Goal: Task Accomplishment & Management: Manage account settings

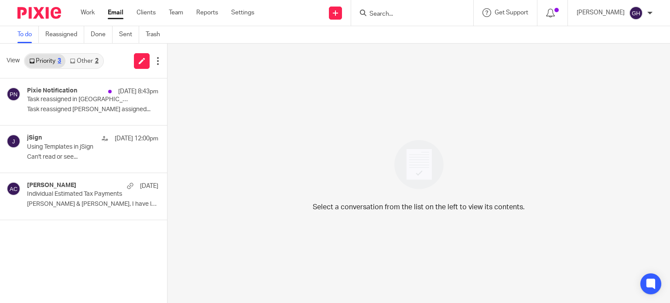
click at [89, 63] on link "Other 2" at bounding box center [83, 61] width 37 height 14
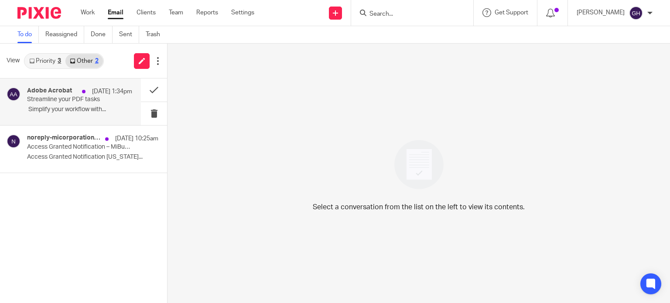
click at [82, 109] on p "﻿ Simplify your workflow with..." at bounding box center [79, 109] width 105 height 7
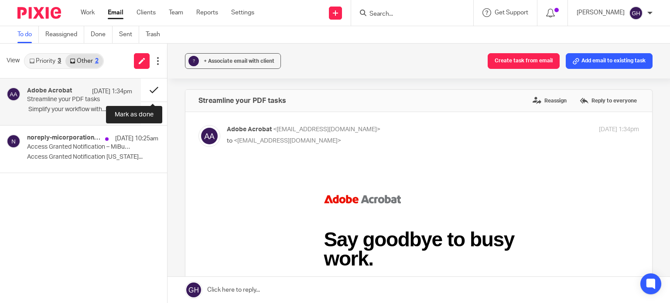
click at [154, 89] on button at bounding box center [154, 89] width 26 height 23
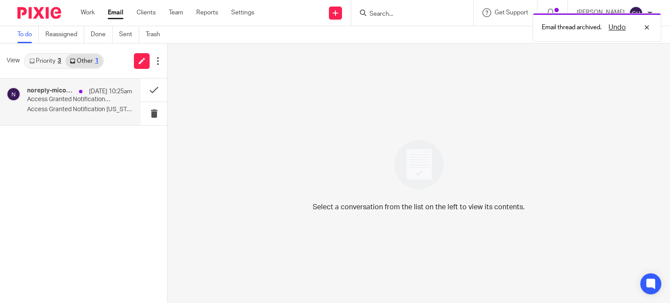
click at [76, 99] on p "Access Granted Notification – MiBusiness Registry Portal" at bounding box center [69, 99] width 84 height 7
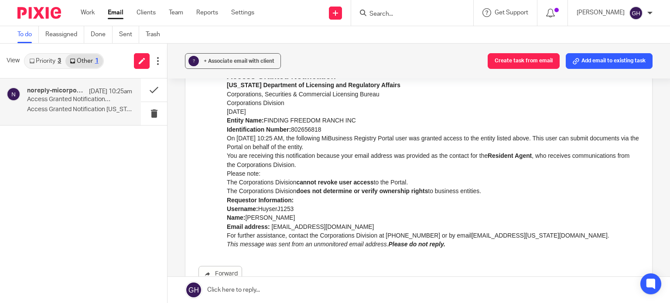
scroll to position [92, 0]
click at [37, 61] on link "Priority 3" at bounding box center [45, 61] width 41 height 14
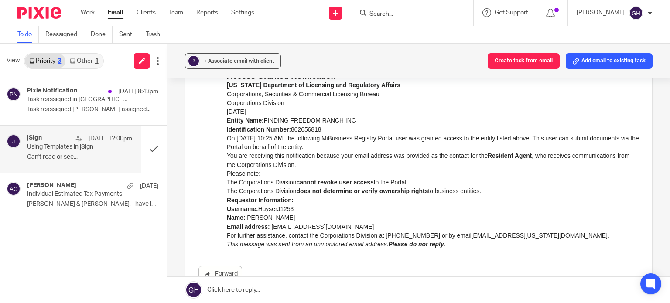
click at [67, 135] on div "jSign Aug 13 12:00pm" at bounding box center [79, 138] width 105 height 9
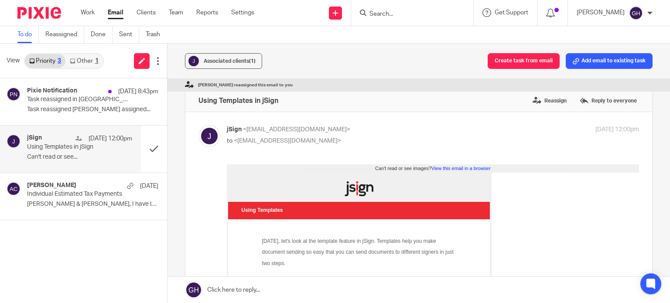
scroll to position [0, 0]
click at [64, 110] on p "Task reassigned Amy Corfixsen assigned..." at bounding box center [79, 109] width 105 height 7
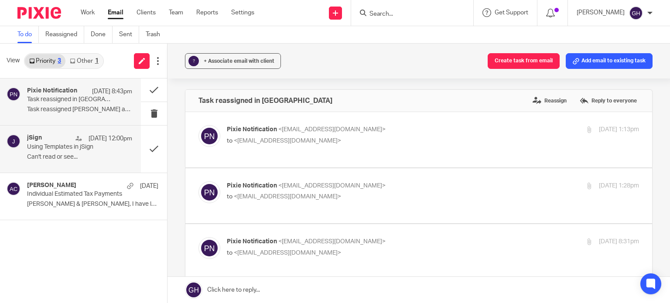
click at [81, 152] on div "jSign Aug 13 12:00pm Using Templates in jSign Can't read or see..." at bounding box center [79, 148] width 105 height 29
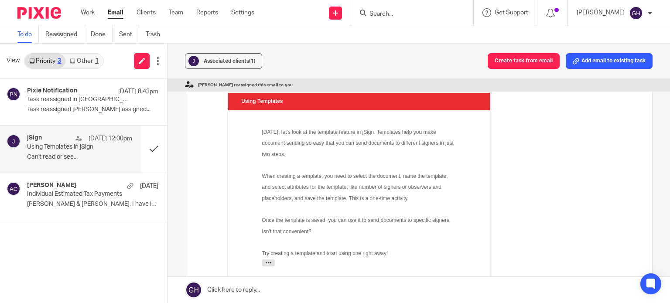
scroll to position [131, 0]
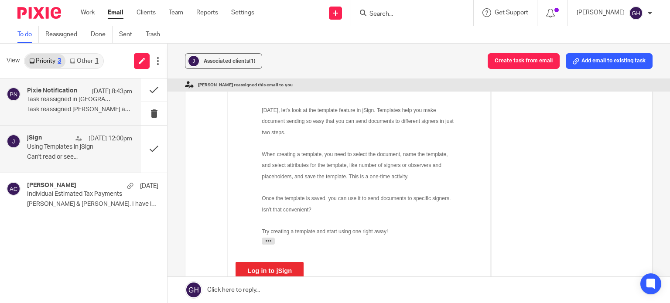
click at [83, 111] on p "Task reassigned Amy Corfixsen assigned..." at bounding box center [79, 109] width 105 height 7
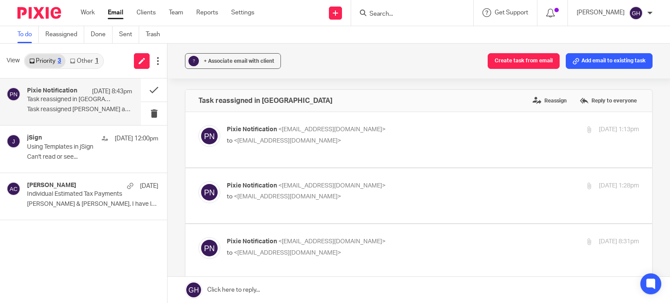
scroll to position [0, 0]
click at [365, 132] on span "<no-reply@notifications.usepixie.com>" at bounding box center [331, 129] width 107 height 6
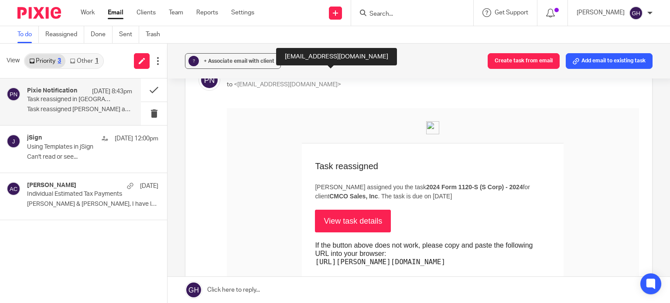
scroll to position [47, 0]
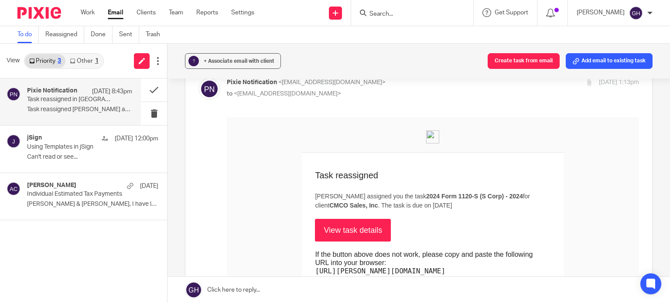
click at [366, 113] on div "Pixie Notification <no-reply@notifications.usepixie.com> to <gabby@amylcpa.com>…" at bounding box center [418, 260] width 440 height 365
click at [359, 100] on div "Pixie Notification <no-reply@notifications.usepixie.com> to <gabby@amylcpa.com>…" at bounding box center [418, 260] width 440 height 365
click at [403, 95] on p "to <gabby@amylcpa.com>" at bounding box center [364, 93] width 275 height 9
checkbox input "false"
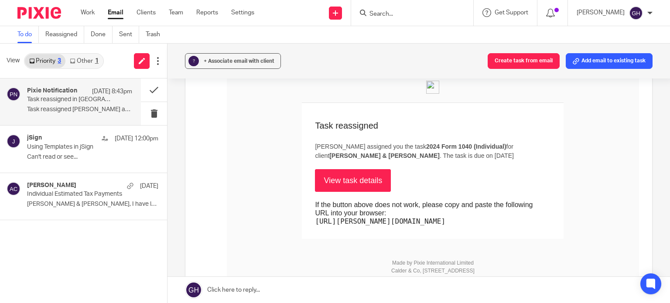
scroll to position [267, 0]
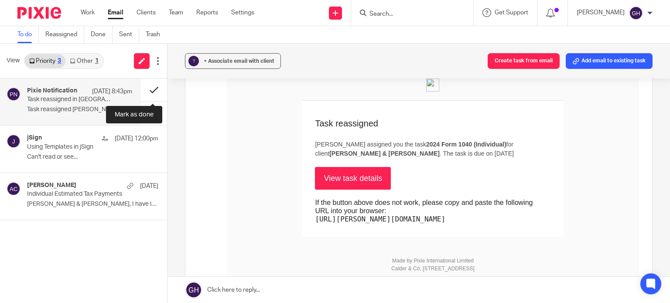
click at [158, 89] on button at bounding box center [154, 89] width 26 height 23
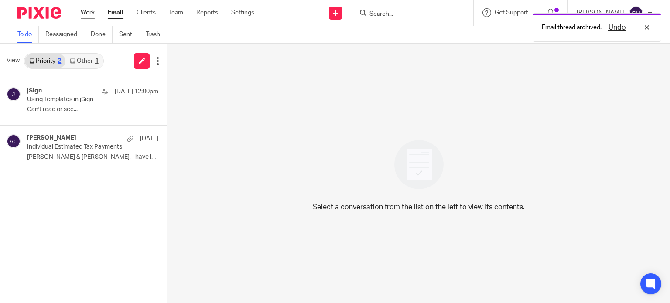
click at [92, 15] on link "Work" at bounding box center [88, 12] width 14 height 9
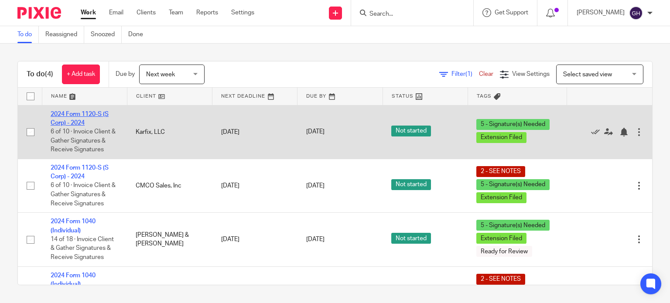
click at [85, 112] on link "2024 Form 1120-S (S Corp) - 2024" at bounding box center [80, 118] width 58 height 15
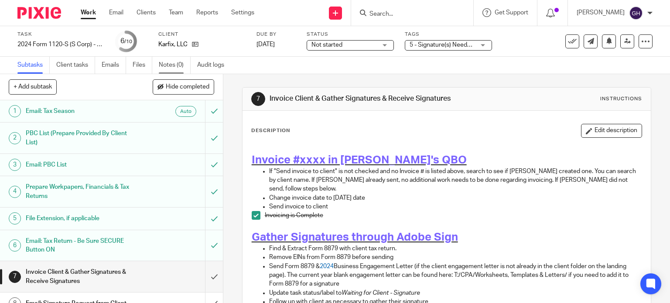
click at [164, 64] on link "Notes (0)" at bounding box center [175, 65] width 32 height 17
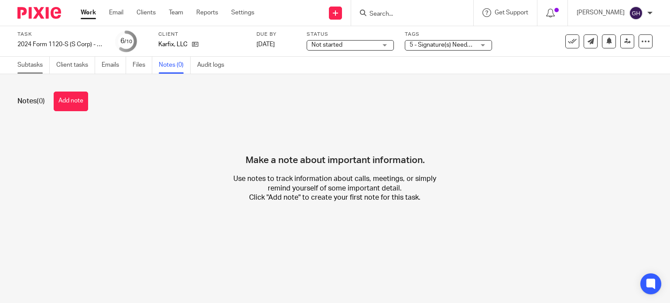
click at [33, 64] on link "Subtasks" at bounding box center [33, 65] width 32 height 17
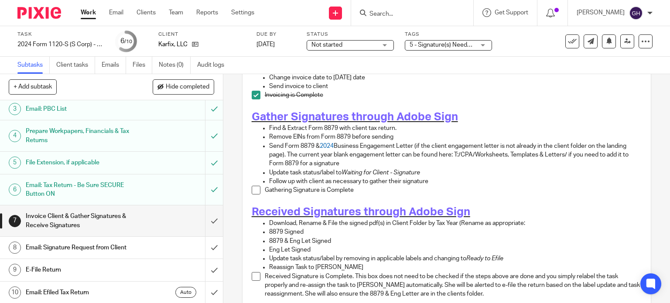
scroll to position [120, 0]
click at [89, 12] on link "Work" at bounding box center [88, 12] width 15 height 9
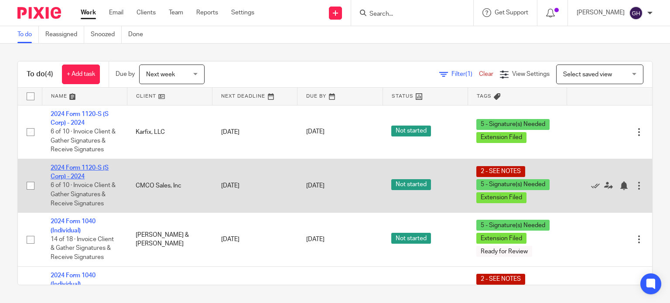
click at [72, 169] on link "2024 Form 1120-S (S Corp) - 2024" at bounding box center [80, 172] width 58 height 15
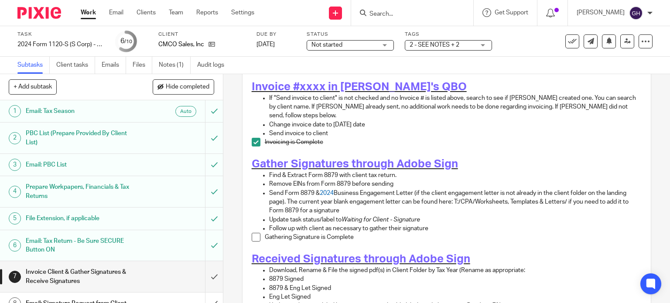
scroll to position [73, 0]
click at [86, 12] on link "Work" at bounding box center [88, 12] width 15 height 9
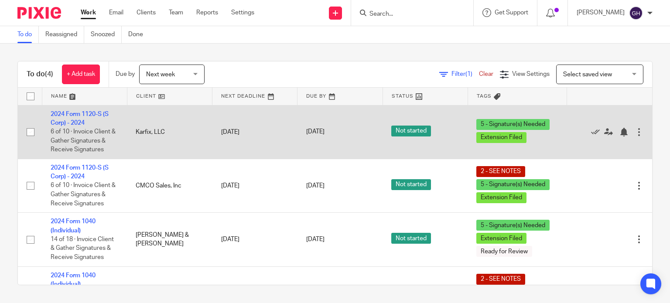
scroll to position [37, 0]
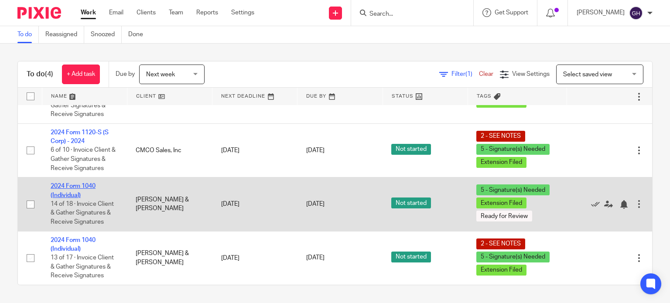
click at [90, 184] on link "2024 Form 1040 (Individual)" at bounding box center [73, 190] width 45 height 15
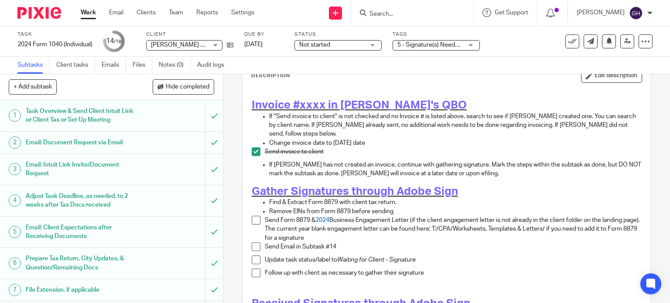
scroll to position [56, 0]
click at [215, 45] on div "[PERSON_NAME] & [PERSON_NAME] [PERSON_NAME] & [PERSON_NAME]" at bounding box center [184, 45] width 76 height 10
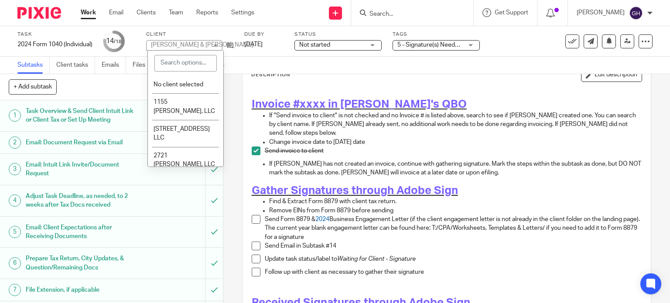
click at [215, 45] on div "[PERSON_NAME] & [PERSON_NAME]" at bounding box center [202, 45] width 102 height 6
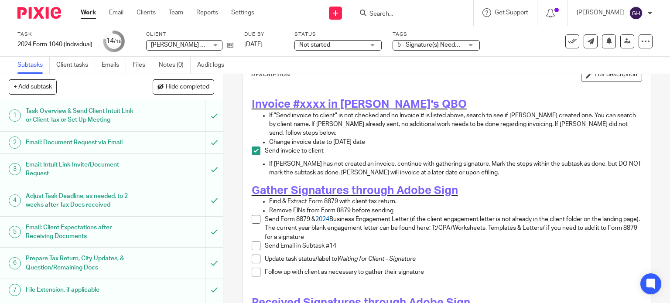
click at [215, 45] on div "Aaron & Amanda Schreur Aaron & Amanda Schreur" at bounding box center [184, 45] width 76 height 10
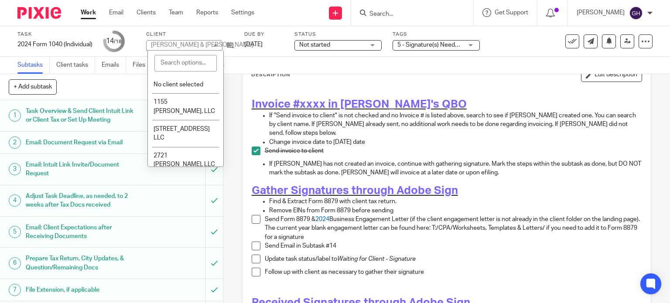
click at [184, 45] on div "[PERSON_NAME] & [PERSON_NAME]" at bounding box center [202, 45] width 102 height 6
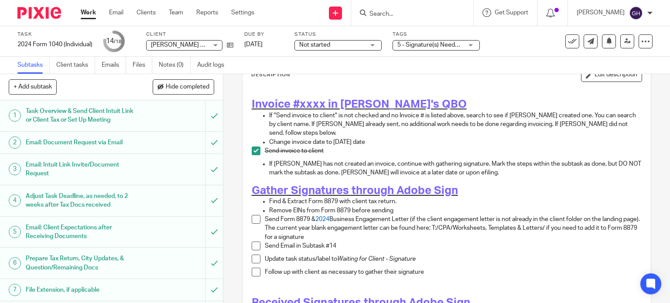
click at [92, 12] on link "Work" at bounding box center [88, 12] width 15 height 9
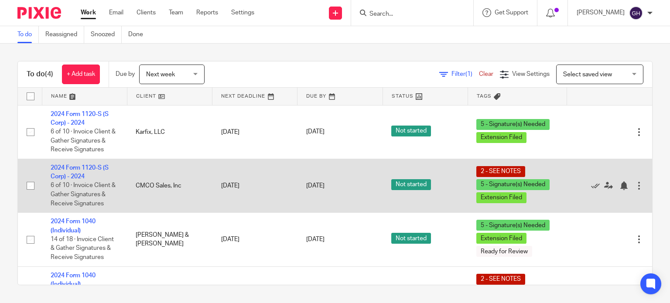
scroll to position [37, 0]
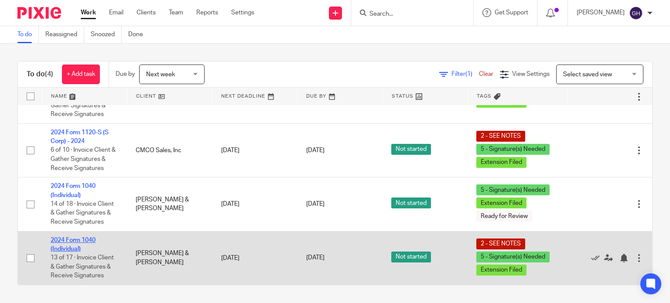
click at [69, 237] on link "2024 Form 1040 (Individual)" at bounding box center [73, 244] width 45 height 15
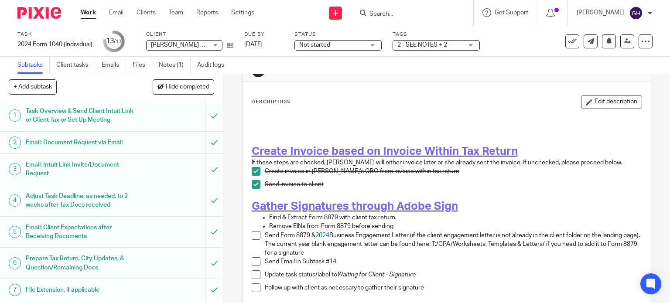
scroll to position [28, 0]
click at [216, 45] on div "James & Christina Monnin James & Christina Monnin" at bounding box center [184, 45] width 76 height 10
click at [208, 34] on label "Client" at bounding box center [189, 34] width 87 height 7
click at [231, 46] on icon at bounding box center [230, 45] width 7 height 7
click at [89, 14] on link "Work" at bounding box center [88, 12] width 15 height 9
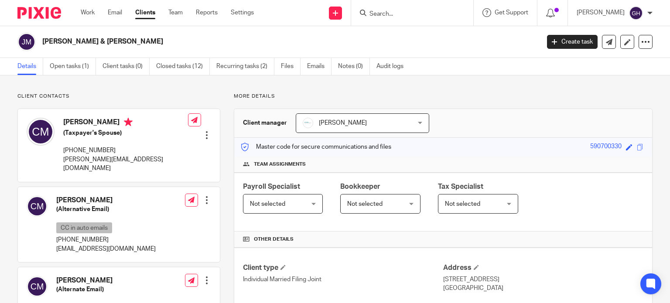
click at [408, 16] on input "Search" at bounding box center [407, 14] width 78 height 8
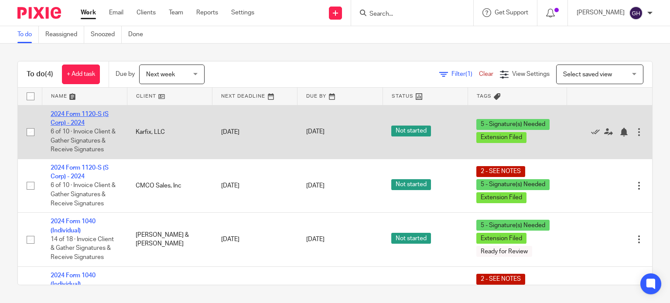
click at [89, 113] on link "2024 Form 1120-S (S Corp) - 2024" at bounding box center [80, 118] width 58 height 15
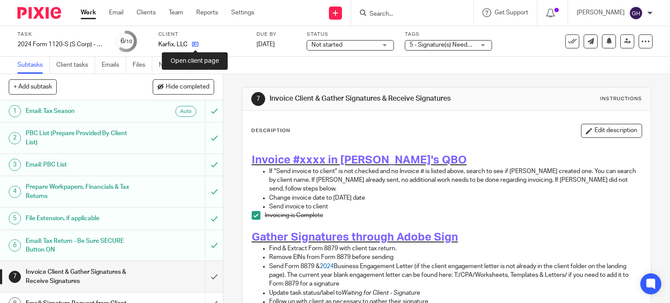
click at [196, 45] on icon at bounding box center [195, 44] width 7 height 7
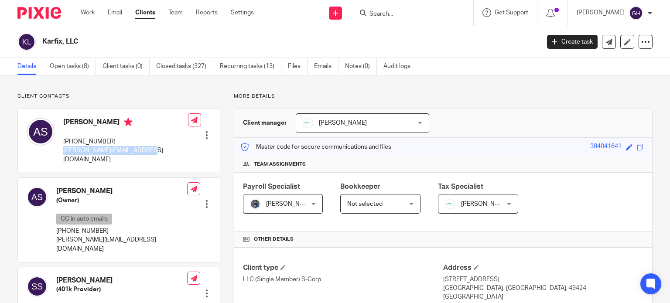
drag, startPoint x: 145, startPoint y: 149, endPoint x: 63, endPoint y: 152, distance: 82.0
click at [63, 152] on div "[PERSON_NAME] [PHONE_NUMBER] [PERSON_NAME][EMAIL_ADDRESS][DOMAIN_NAME] Edit con…" at bounding box center [119, 141] width 202 height 64
copy p "[PERSON_NAME][EMAIL_ADDRESS][DOMAIN_NAME]"
drag, startPoint x: 62, startPoint y: 119, endPoint x: 111, endPoint y: 127, distance: 49.5
click at [111, 127] on div "[PERSON_NAME] [PHONE_NUMBER] [PERSON_NAME][EMAIL_ADDRESS][DOMAIN_NAME]" at bounding box center [107, 140] width 161 height 55
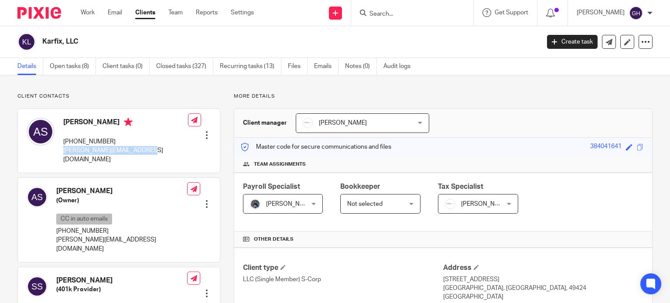
copy h4 "[PERSON_NAME]"
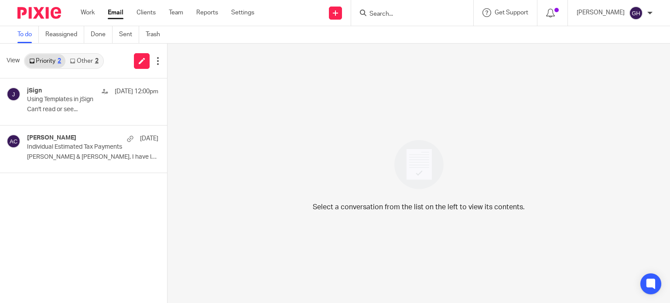
click at [80, 18] on div "Work Email Clients Team Reports Settings Work Email Clients Team Reports Settin…" at bounding box center [169, 13] width 195 height 26
click at [89, 12] on link "Work" at bounding box center [88, 12] width 14 height 9
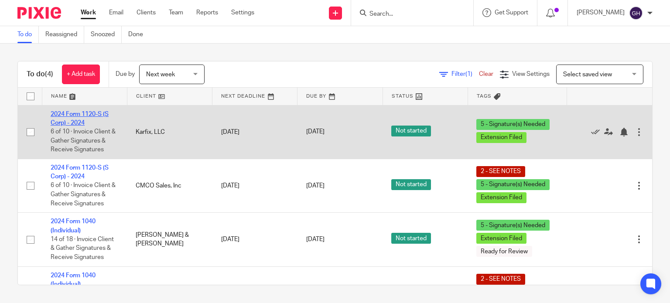
click at [99, 113] on link "2024 Form 1120-S (S Corp) - 2024" at bounding box center [80, 118] width 58 height 15
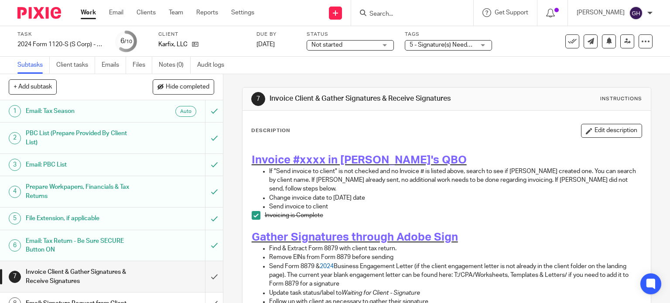
click at [460, 47] on span "5 - Signature(s) Needed + 1" at bounding box center [446, 45] width 74 height 6
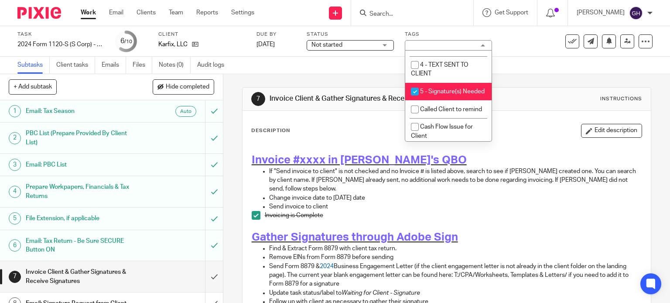
scroll to position [66, 0]
click at [410, 99] on input "checkbox" at bounding box center [414, 91] width 17 height 17
checkbox input "false"
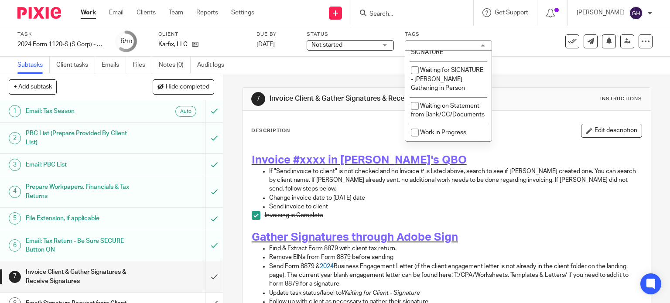
scroll to position [828, 0]
click at [416, 52] on input "checkbox" at bounding box center [414, 43] width 17 height 17
checkbox input "true"
click at [365, 157] on span "Invoice #xxxx in [PERSON_NAME]'s QBO" at bounding box center [359, 159] width 215 height 11
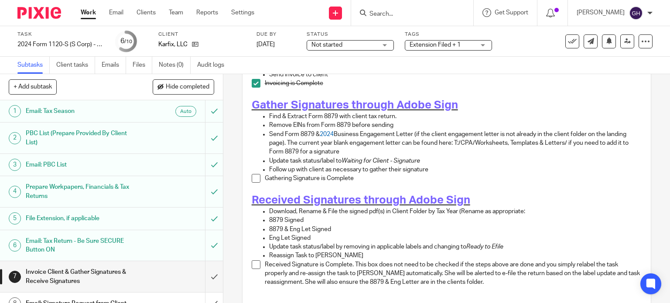
scroll to position [56, 0]
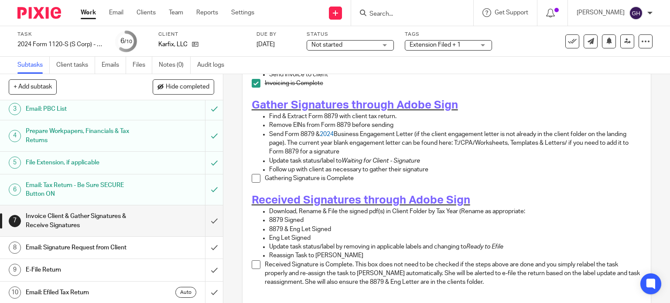
click at [119, 256] on link "8 Email: Signature Request from Client" at bounding box center [102, 248] width 205 height 22
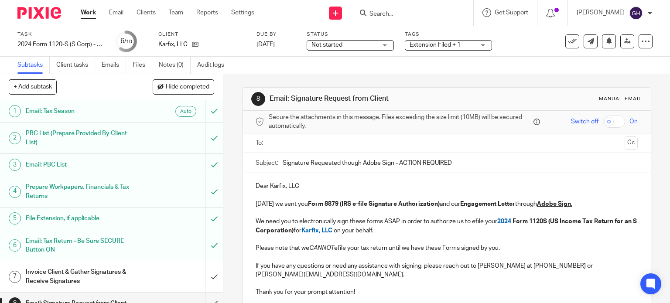
scroll to position [36, 0]
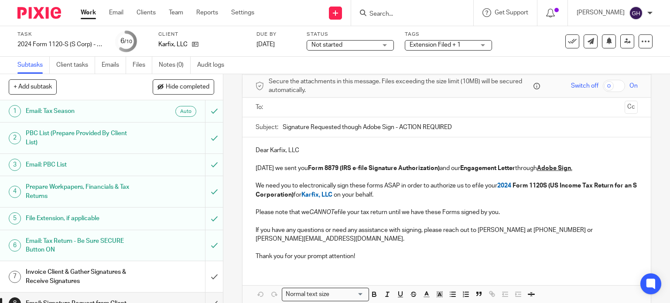
click at [558, 165] on u "Adobe Sign" at bounding box center [554, 168] width 34 height 6
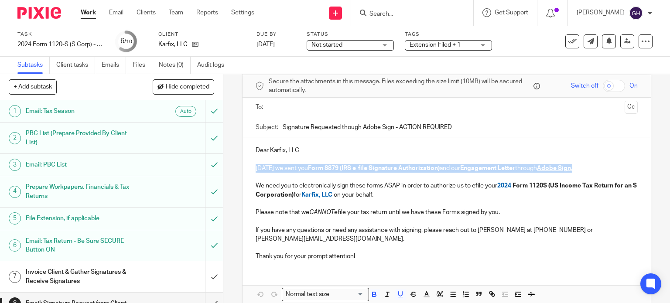
click at [558, 166] on u "Adobe Sign" at bounding box center [554, 168] width 34 height 6
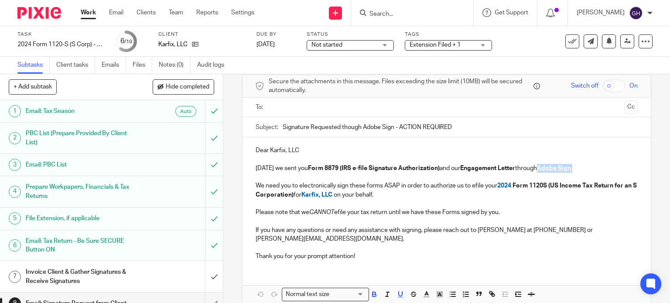
drag, startPoint x: 539, startPoint y: 169, endPoint x: 575, endPoint y: 167, distance: 36.2
click at [575, 167] on p "Today we sent you Form 8879 (IRS e-file Signature Authorization) and our Engage…" at bounding box center [447, 168] width 382 height 9
click at [294, 104] on input "text" at bounding box center [446, 107] width 349 height 10
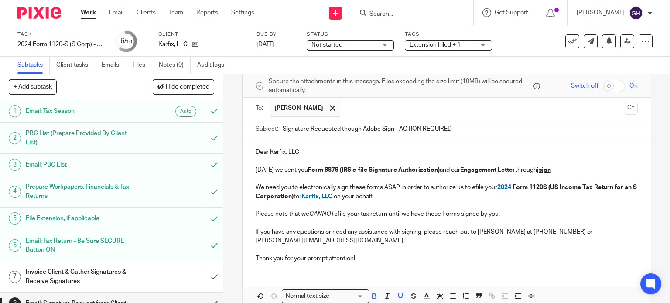
scroll to position [70, 0]
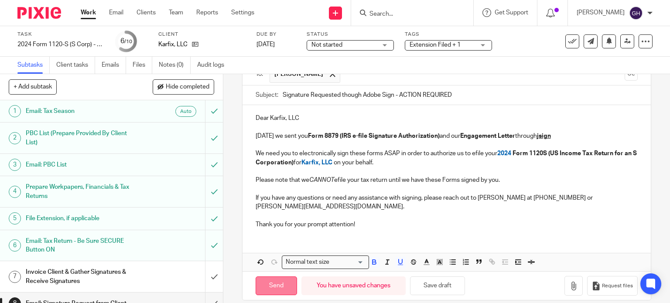
click at [270, 280] on input "Send" at bounding box center [276, 285] width 41 height 19
type input "Sent"
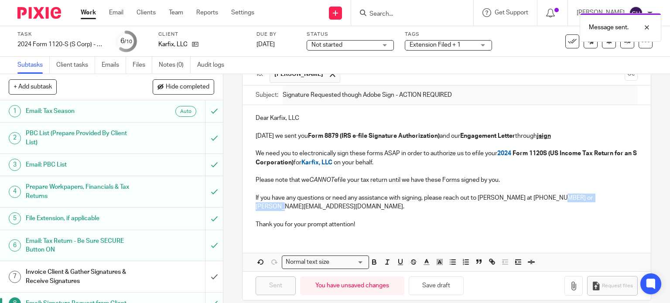
drag, startPoint x: 550, startPoint y: 196, endPoint x: 605, endPoint y: 201, distance: 55.1
click at [605, 201] on p "If you have any questions or need any assistance with signing, please reach out…" at bounding box center [447, 203] width 382 height 18
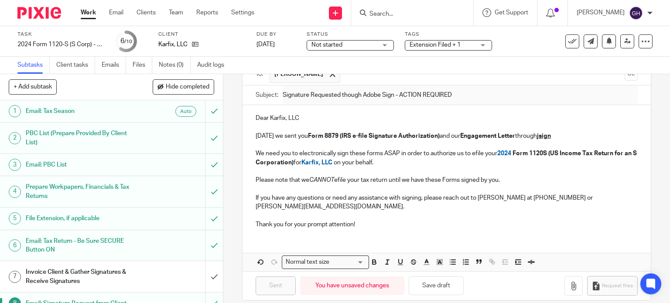
click at [482, 195] on p "If you have any questions or need any assistance with signing, please reach out…" at bounding box center [447, 203] width 382 height 18
drag, startPoint x: 476, startPoint y: 196, endPoint x: 541, endPoint y: 198, distance: 64.6
click at [541, 198] on p "If you have any questions or need any assistance with signing, please reach out…" at bounding box center [447, 203] width 382 height 18
click at [329, 228] on div "Dear Karfix, LLC Today we sent you Form 8879 (IRS e-file Signature Authorizatio…" at bounding box center [446, 188] width 409 height 166
click at [379, 220] on p "Thank you for your prompt attention!" at bounding box center [447, 224] width 382 height 9
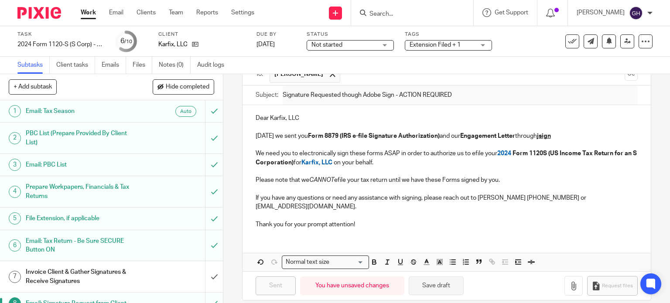
click at [422, 276] on button "Save draft" at bounding box center [436, 285] width 55 height 19
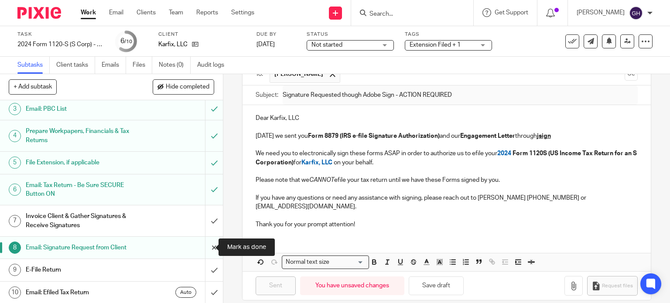
click at [203, 246] on input "submit" at bounding box center [111, 248] width 223 height 22
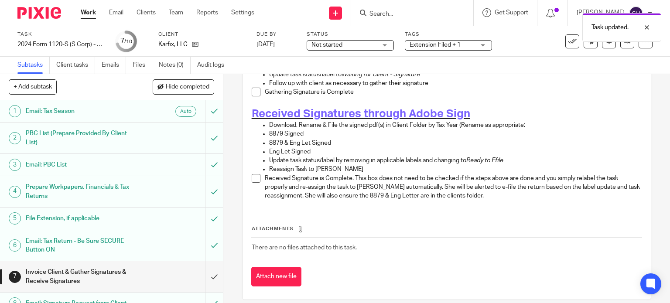
scroll to position [56, 0]
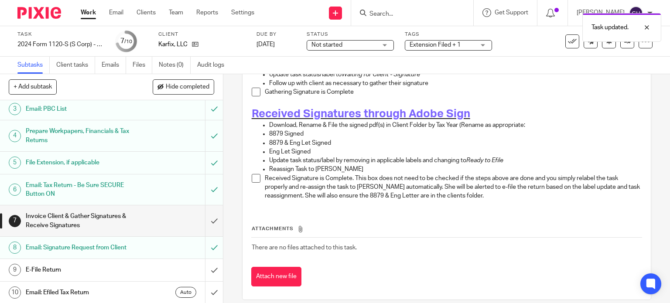
click at [90, 249] on h1 "Email: Signature Request from Client" at bounding box center [83, 247] width 114 height 13
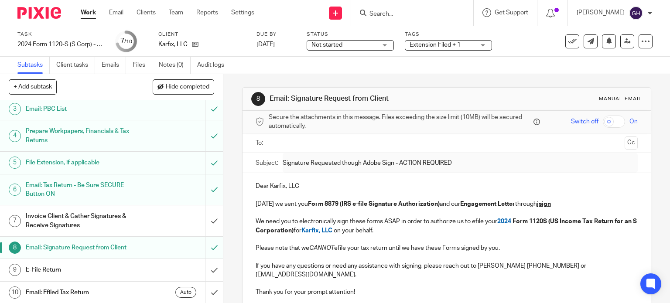
scroll to position [68, 0]
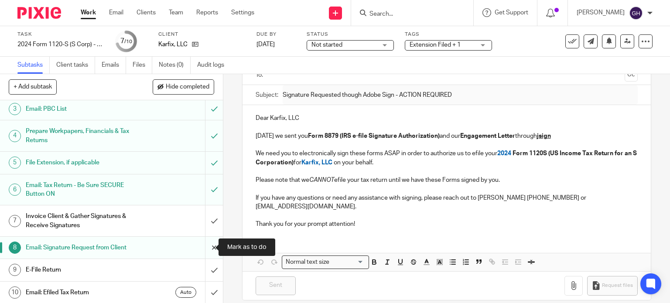
click at [207, 246] on input "submit" at bounding box center [111, 248] width 223 height 22
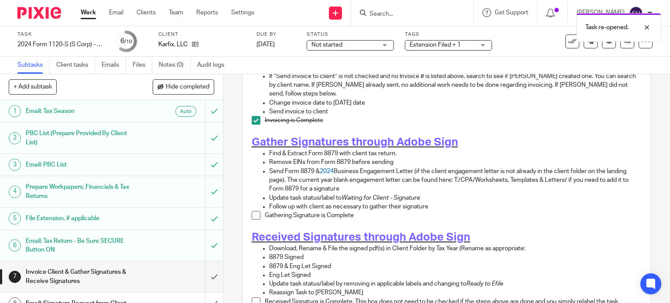
scroll to position [56, 0]
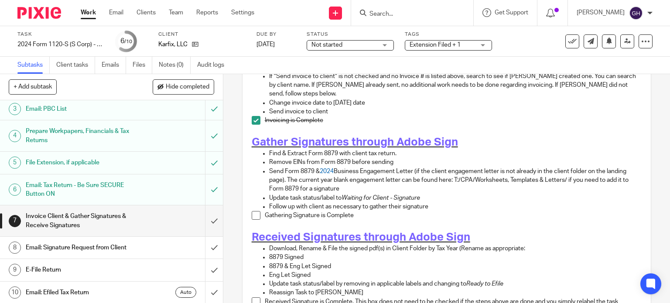
click at [101, 248] on h1 "Email: Signature Request from Client" at bounding box center [83, 247] width 114 height 13
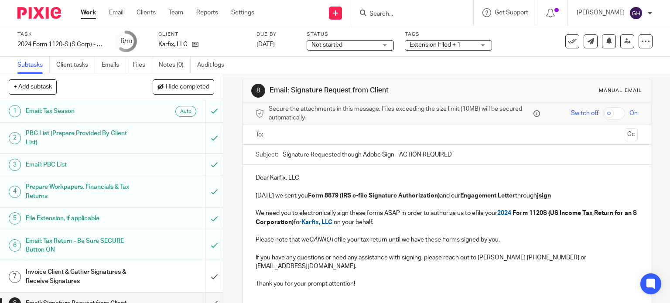
scroll to position [7, 0]
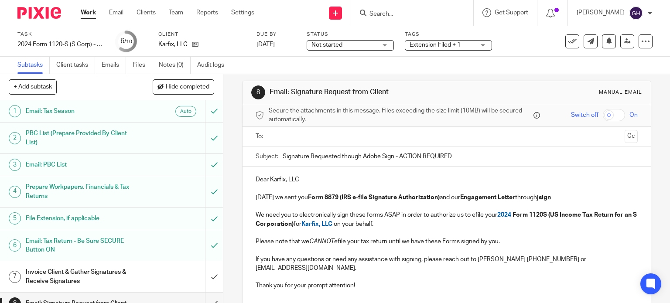
click at [297, 135] on input "text" at bounding box center [446, 137] width 349 height 10
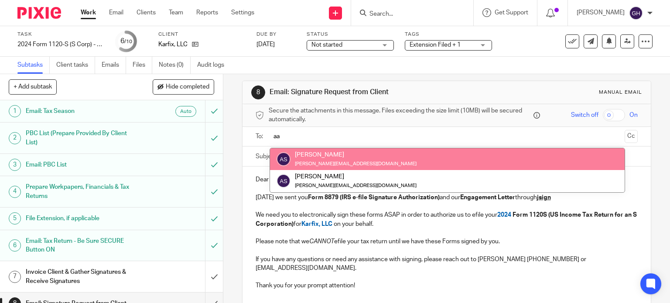
type input "aa"
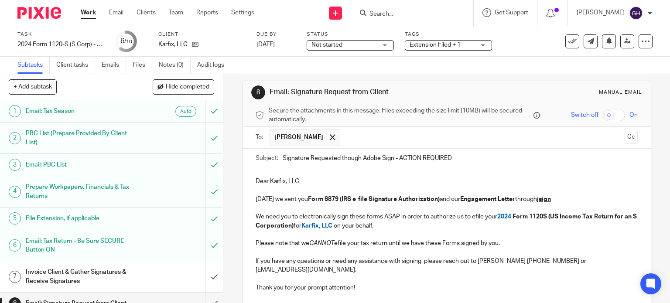
scroll to position [70, 0]
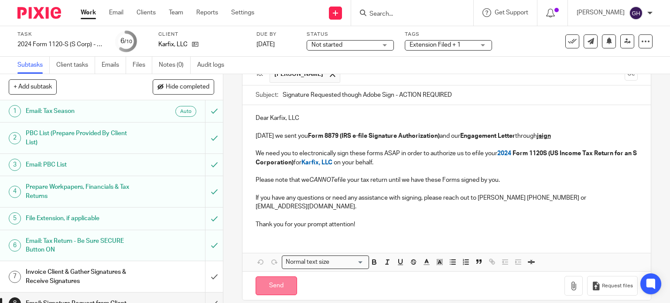
click at [266, 283] on input "Send" at bounding box center [276, 285] width 41 height 19
type input "Sent"
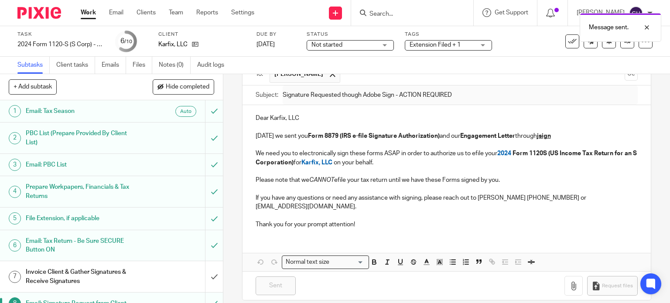
scroll to position [56, 0]
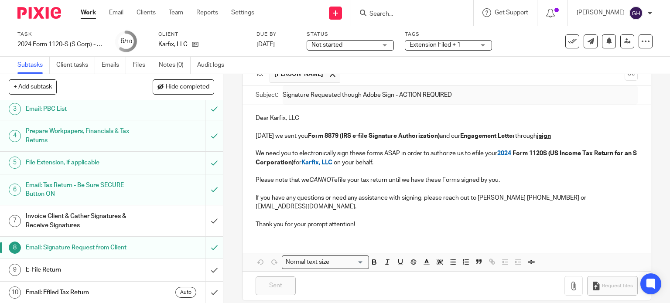
click at [92, 212] on h1 "Invoice Client & Gather Signatures & Receive Signatures" at bounding box center [83, 221] width 114 height 22
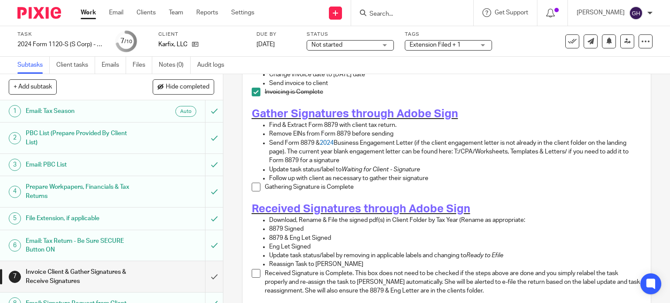
scroll to position [123, 0]
